Goal: Navigation & Orientation: Find specific page/section

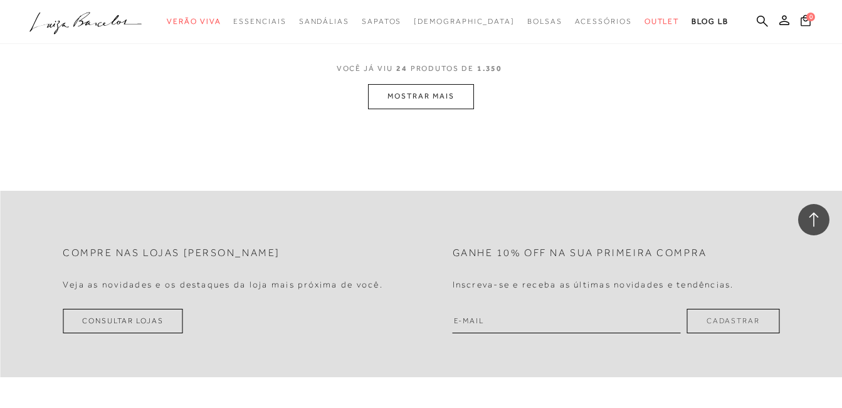
scroll to position [2445, 0]
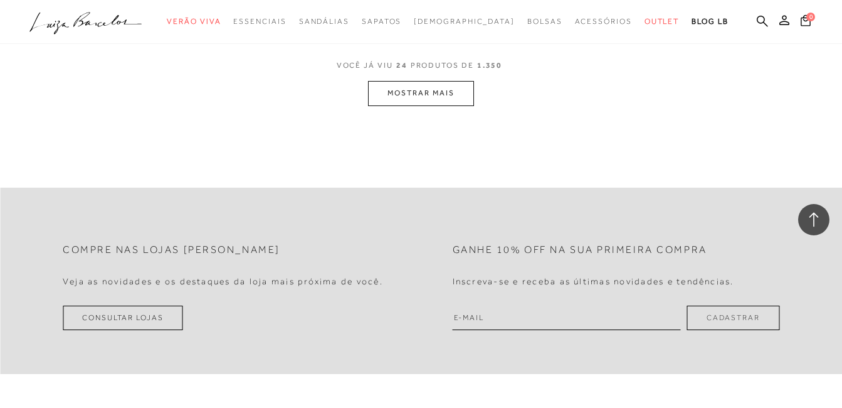
click at [417, 93] on button "MOSTRAR MAIS" at bounding box center [420, 93] width 105 height 24
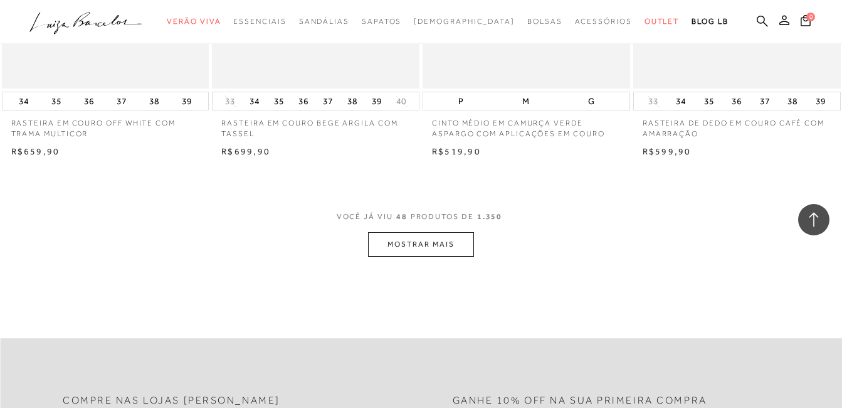
scroll to position [4640, 0]
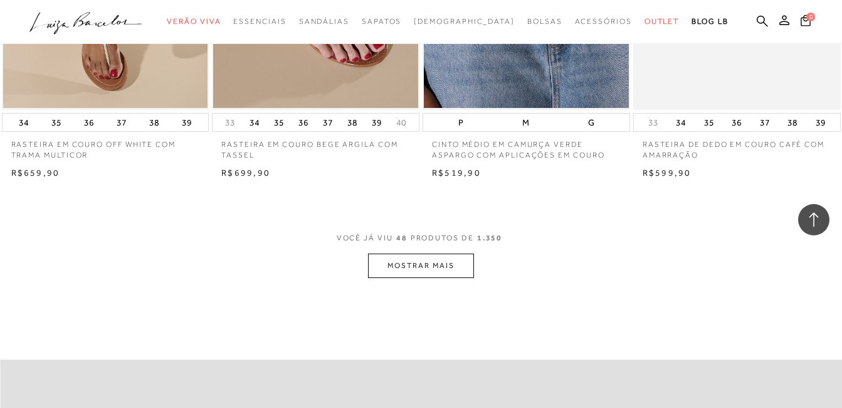
click at [404, 266] on button "MOSTRAR MAIS" at bounding box center [420, 265] width 105 height 24
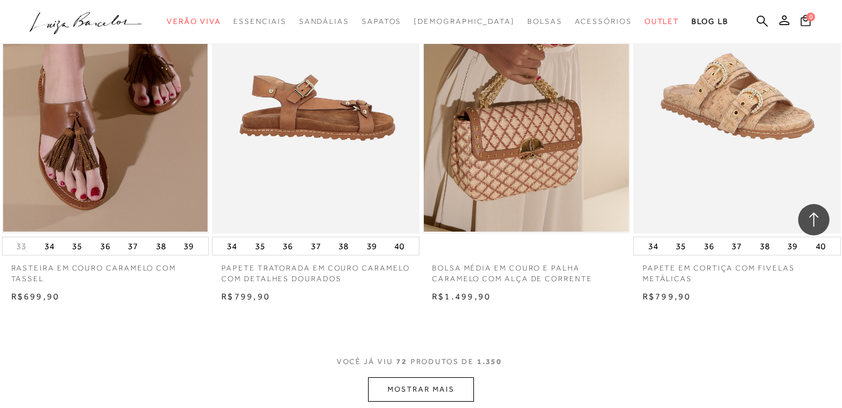
scroll to position [6898, 0]
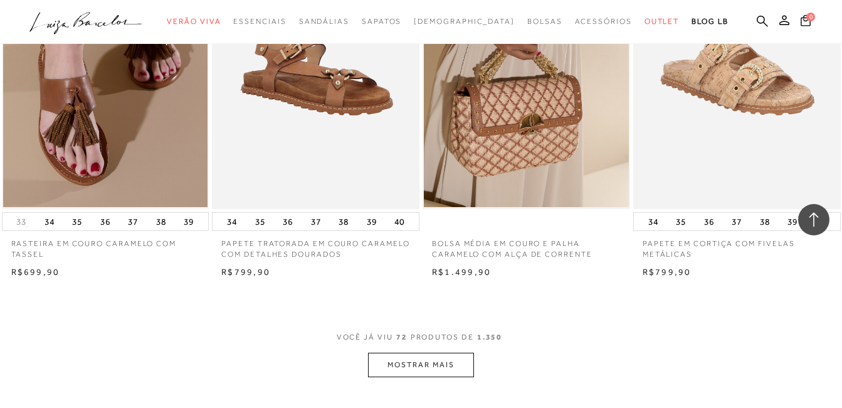
click at [414, 377] on button "MOSTRAR MAIS" at bounding box center [420, 364] width 105 height 24
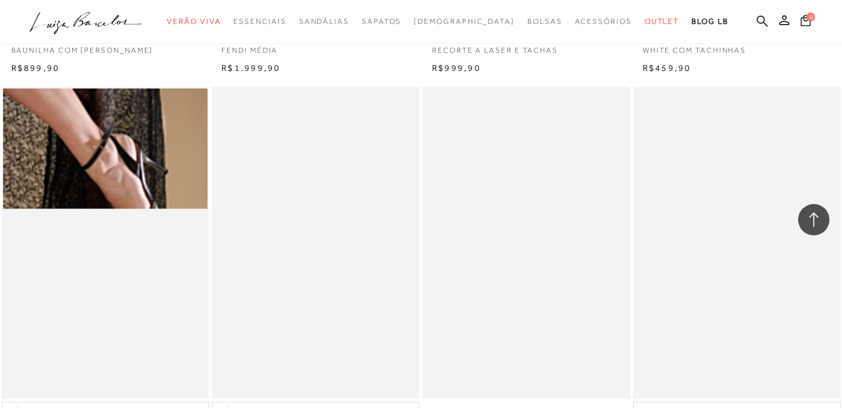
scroll to position [8402, 0]
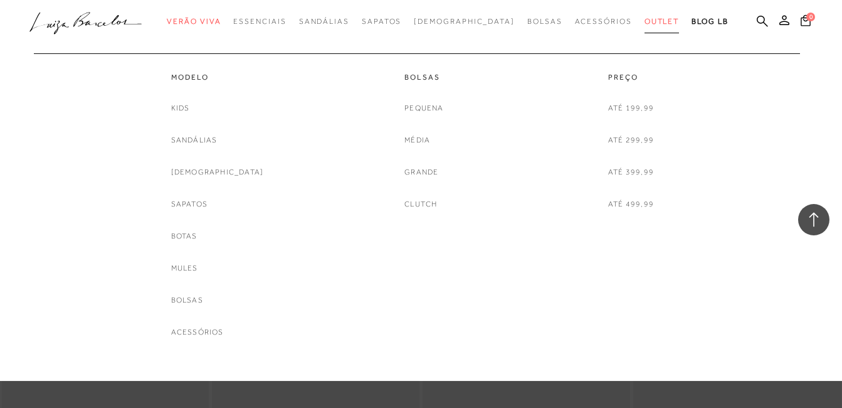
click at [645, 19] on span "Outlet" at bounding box center [662, 21] width 35 height 9
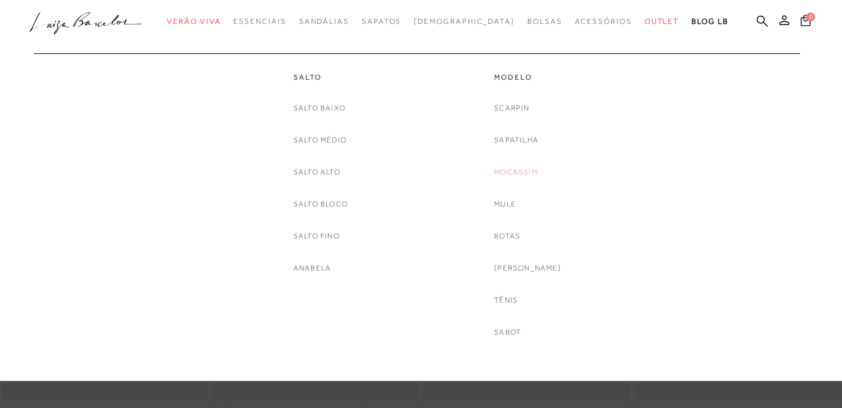
click at [519, 173] on link "Mocassim" at bounding box center [516, 172] width 44 height 13
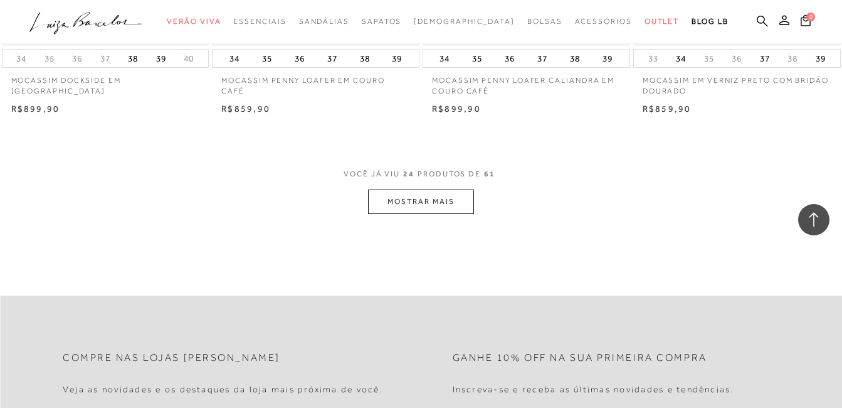
scroll to position [2383, 0]
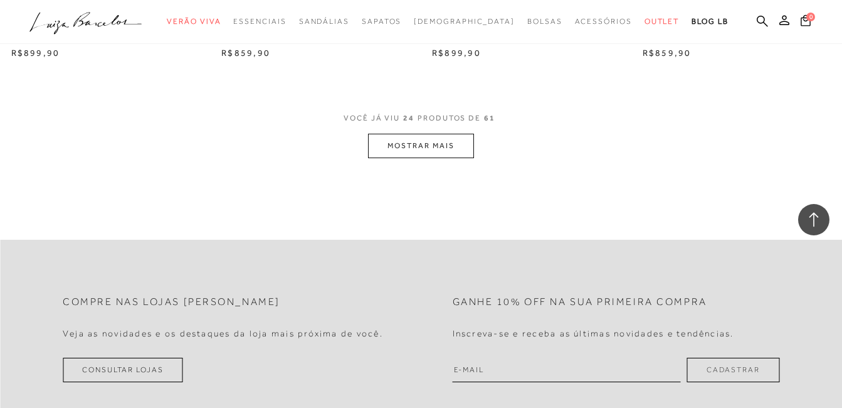
click at [429, 155] on button "MOSTRAR MAIS" at bounding box center [420, 146] width 105 height 24
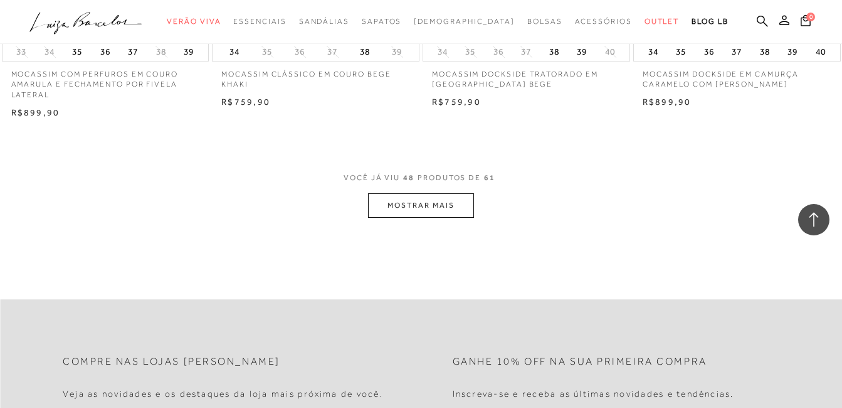
scroll to position [4766, 0]
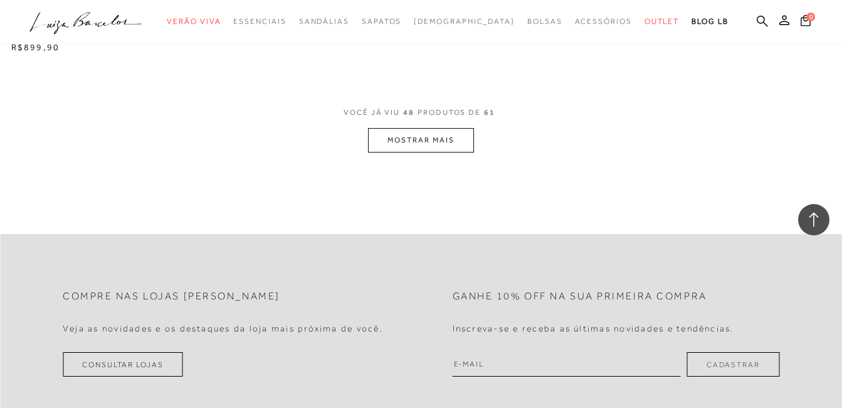
click at [425, 140] on button "MOSTRAR MAIS" at bounding box center [420, 140] width 105 height 24
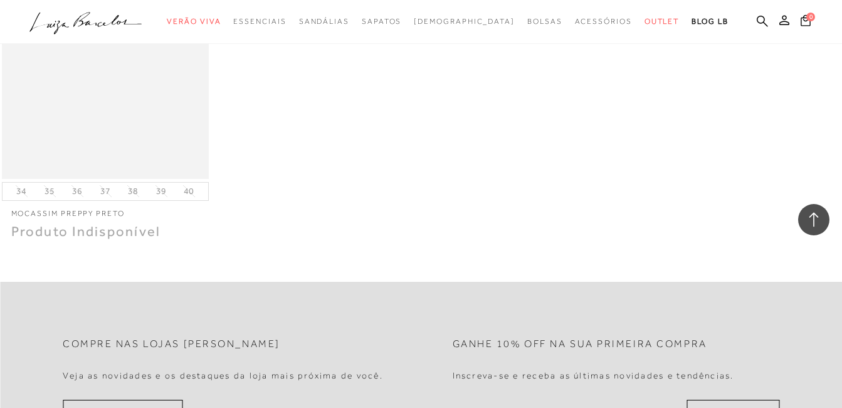
scroll to position [6145, 0]
